Goal: Navigation & Orientation: Find specific page/section

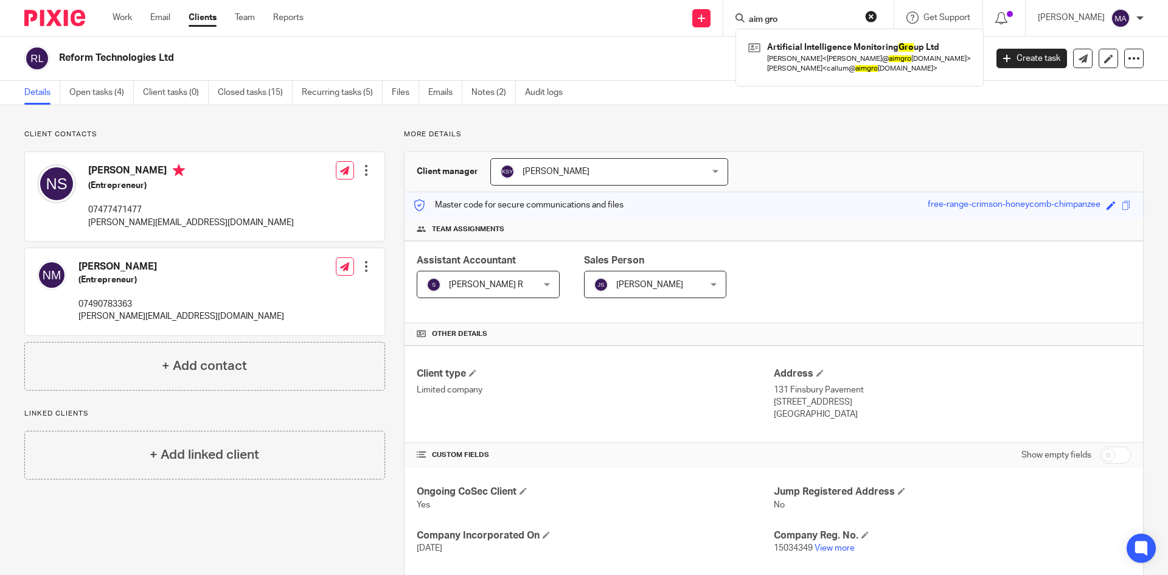
scroll to position [285, 0]
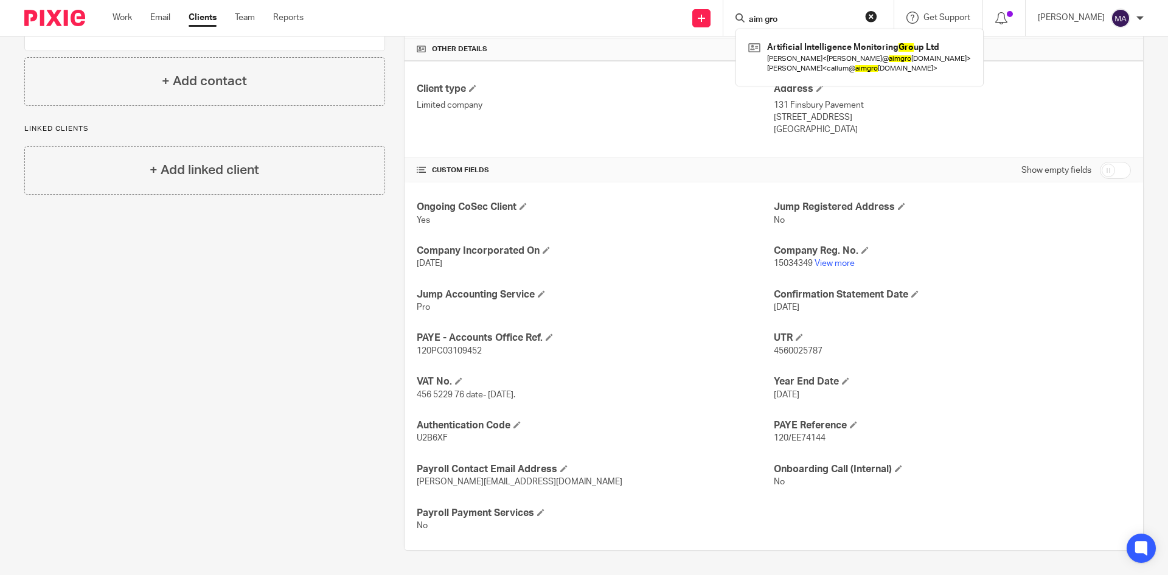
drag, startPoint x: 824, startPoint y: 19, endPoint x: 674, endPoint y: 22, distance: 150.3
click at [676, 26] on div "Send new email Create task Add client aim gro Artificial Intelligence Monitorin…" at bounding box center [745, 18] width 846 height 36
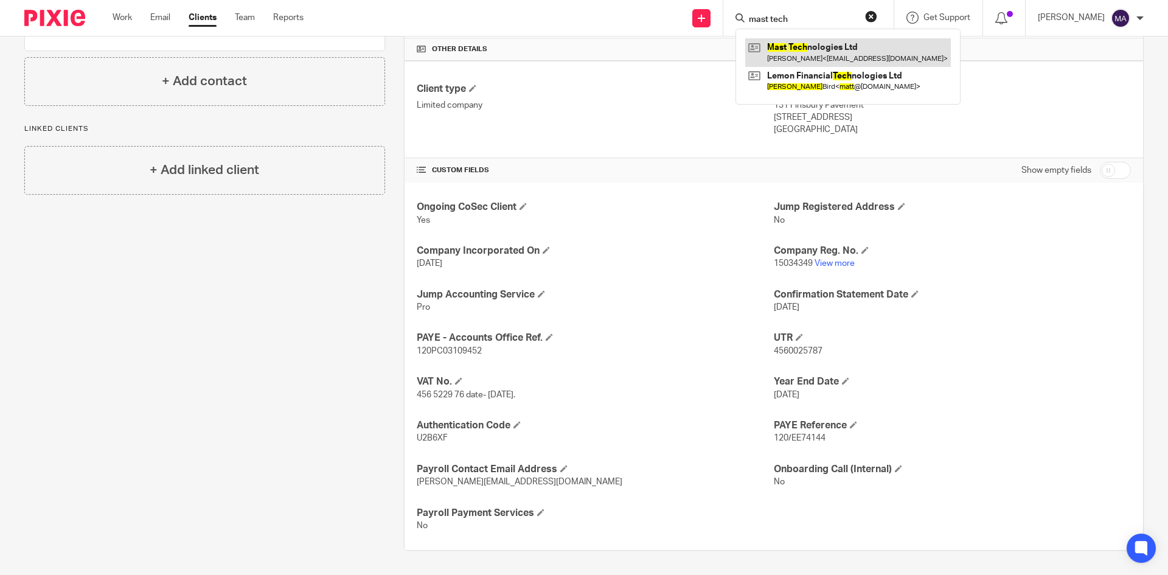
type input "mast tech"
click at [834, 43] on link at bounding box center [848, 52] width 206 height 28
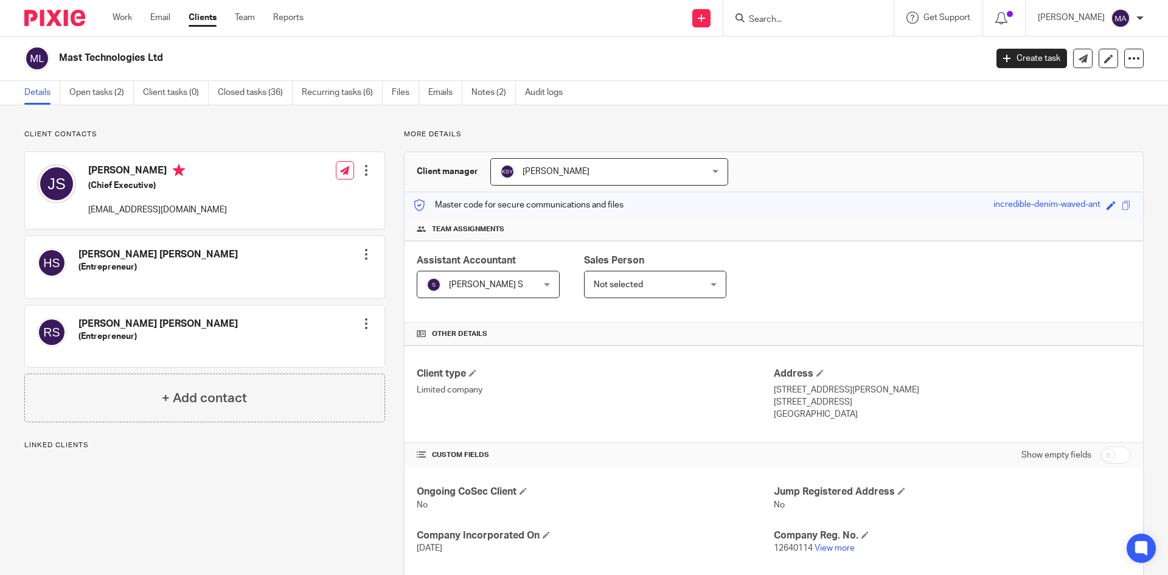
drag, startPoint x: 171, startPoint y: 55, endPoint x: 76, endPoint y: 37, distance: 96.8
click at [60, 61] on h2 "Mast Technologies Ltd" at bounding box center [427, 58] width 736 height 13
